Goal: Information Seeking & Learning: Learn about a topic

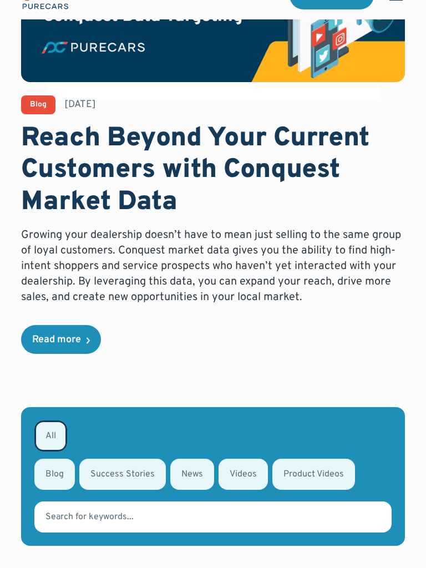
scroll to position [278, 0]
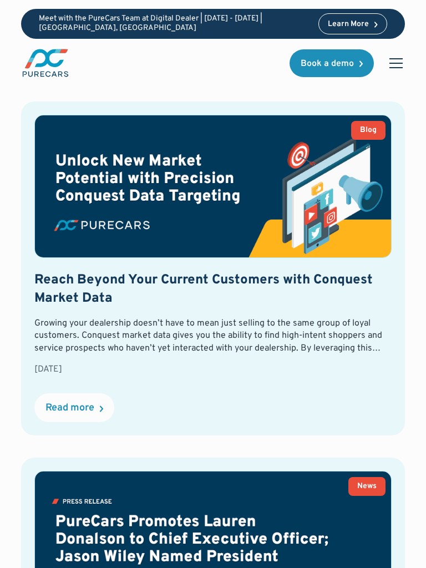
scroll to position [3582, 0]
